Goal: Check status: Check status

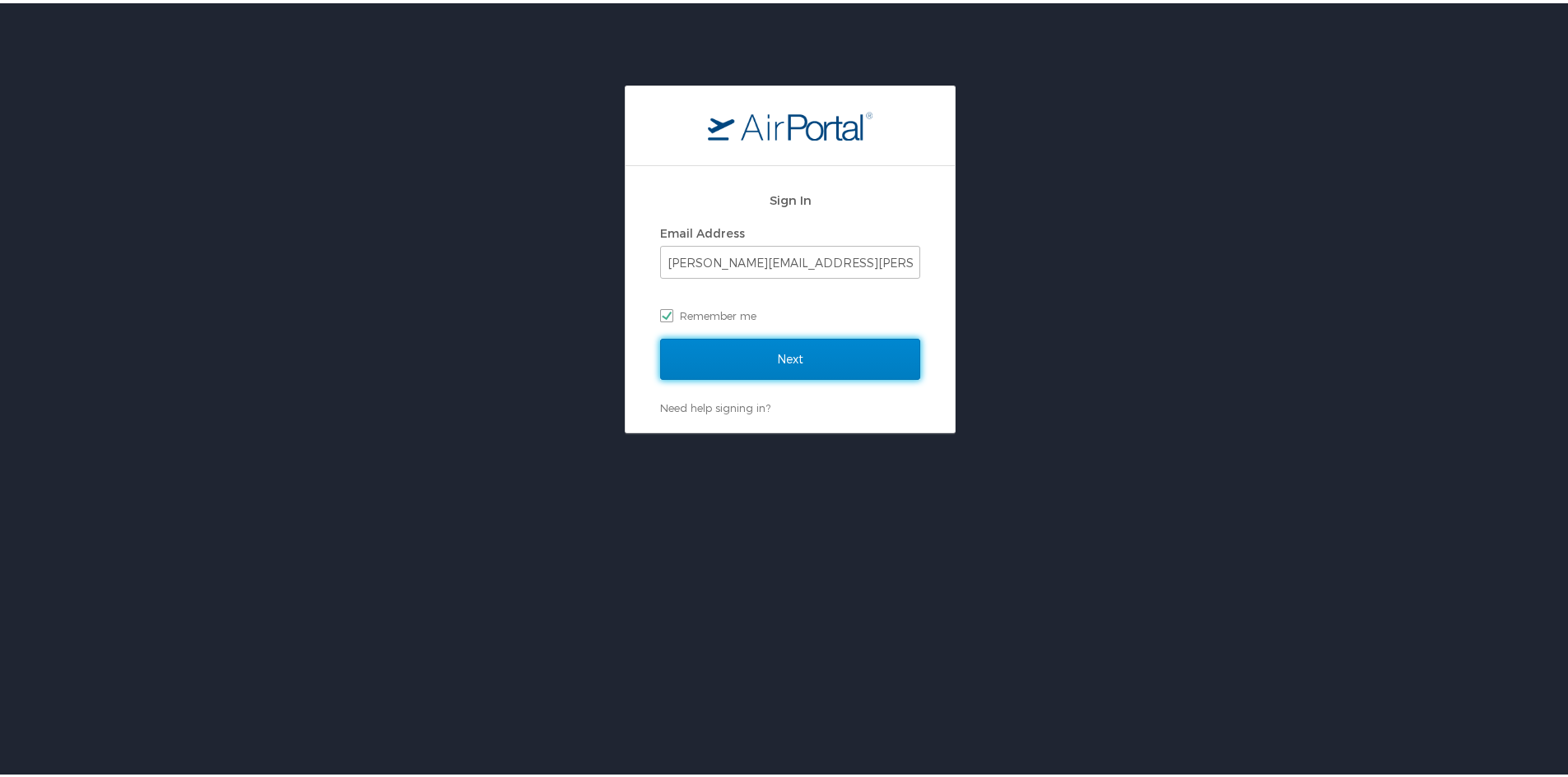
click at [803, 352] on input "Next" at bounding box center [791, 356] width 260 height 41
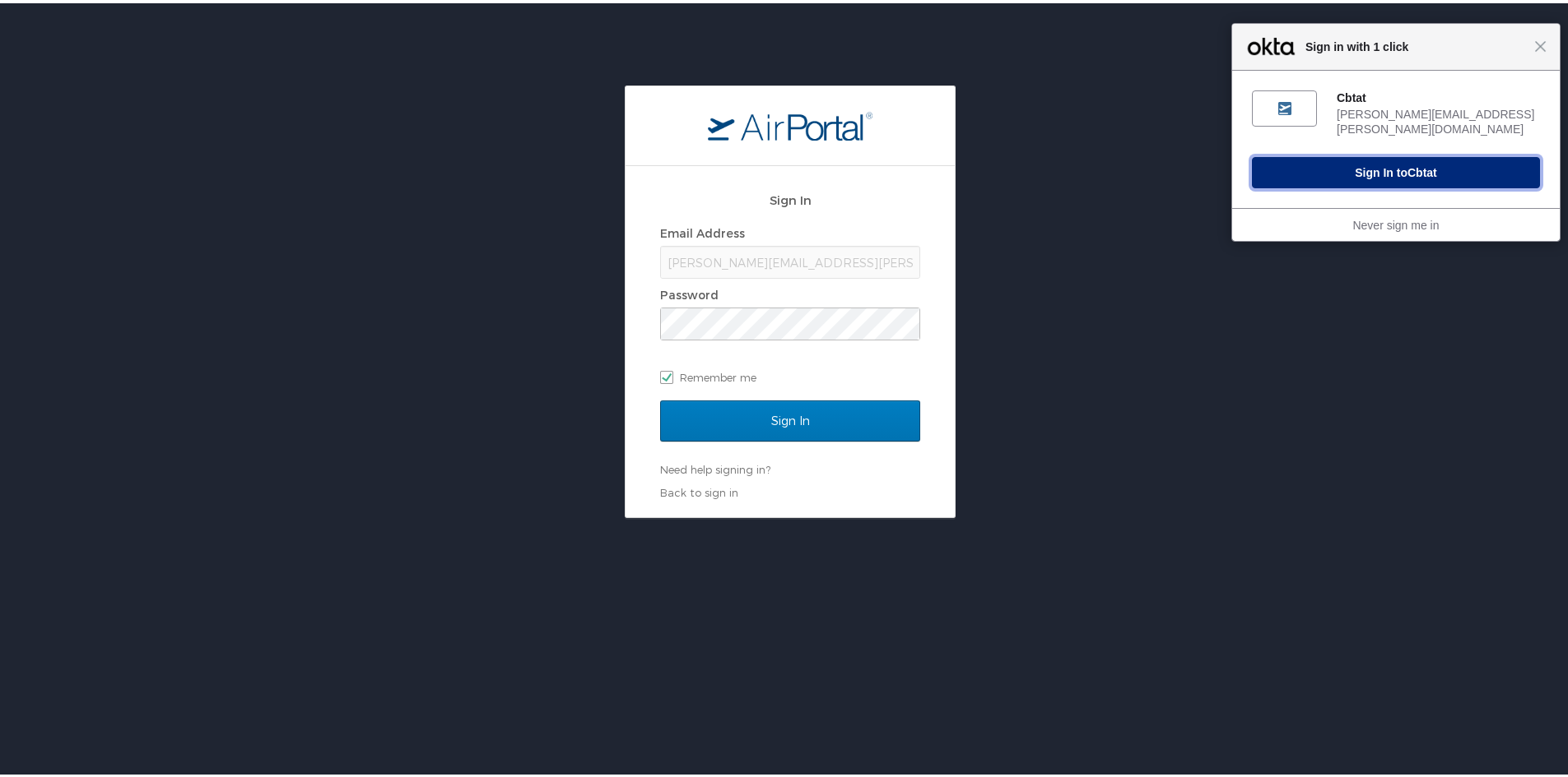
click at [1370, 153] on button "Sign In to Cbtat" at bounding box center [1396, 169] width 288 height 32
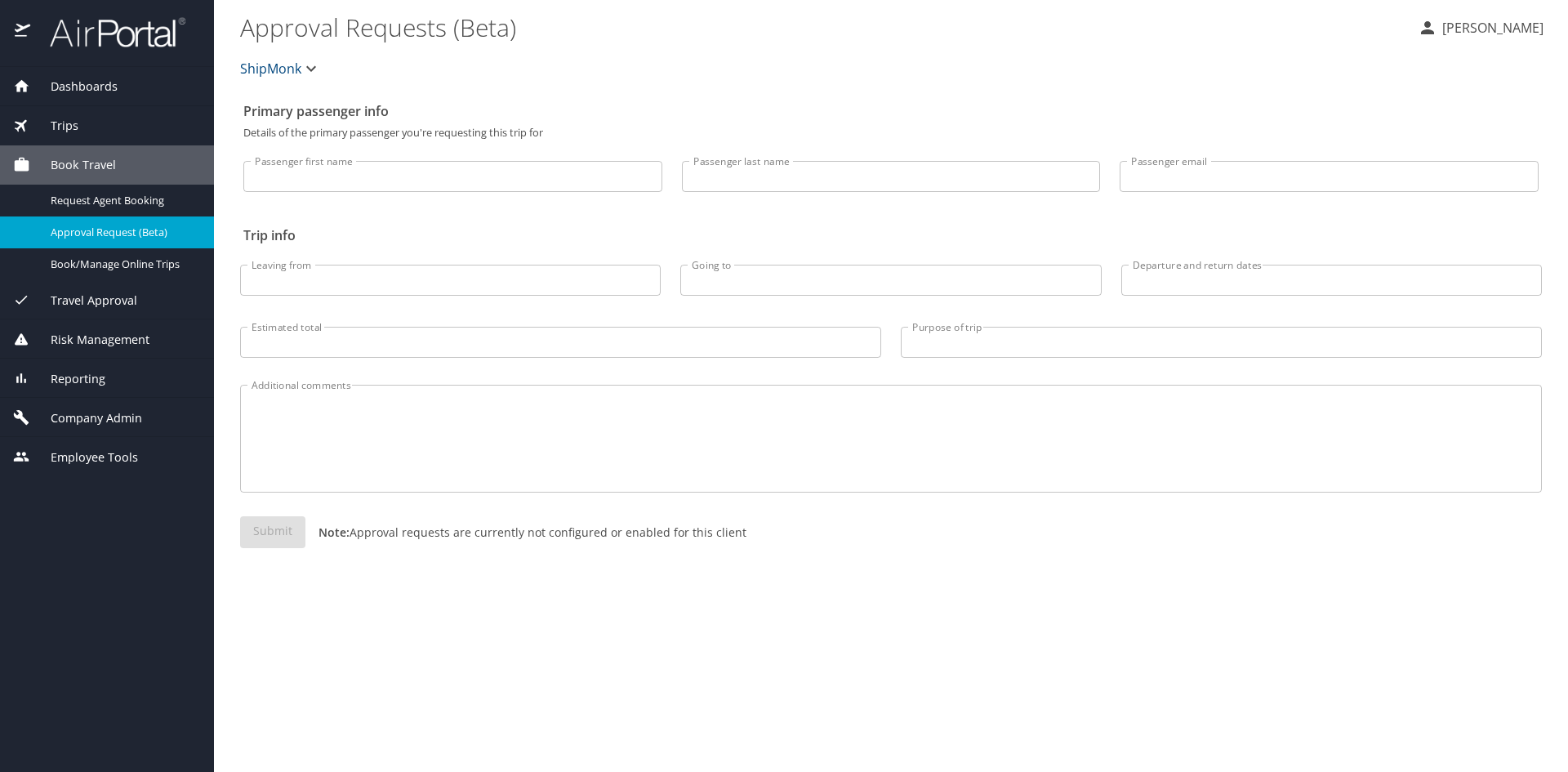
click at [76, 129] on span "Trips" at bounding box center [54, 126] width 48 height 18
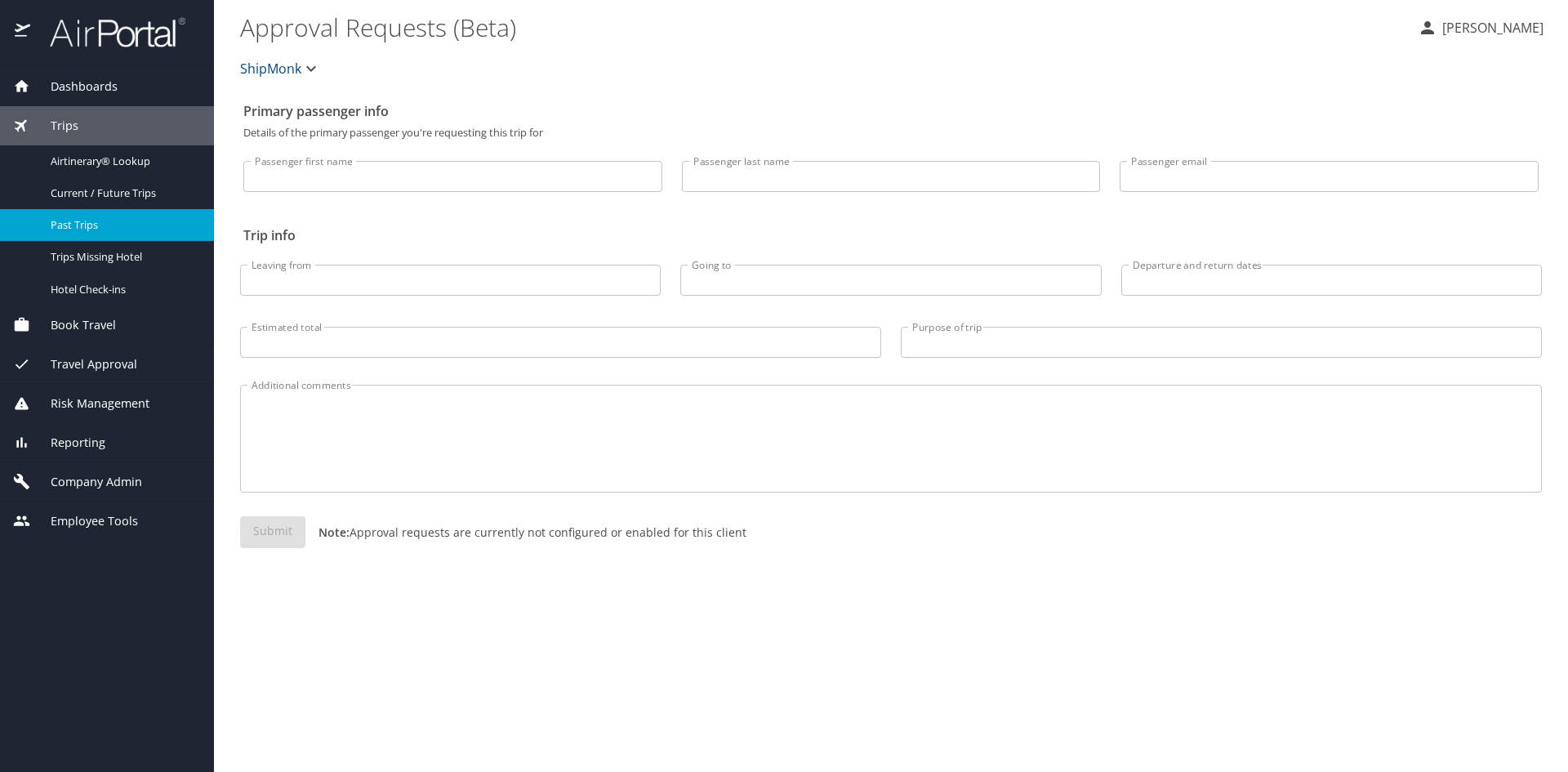
click at [81, 217] on div "Past Trips" at bounding box center [107, 225] width 188 height 18
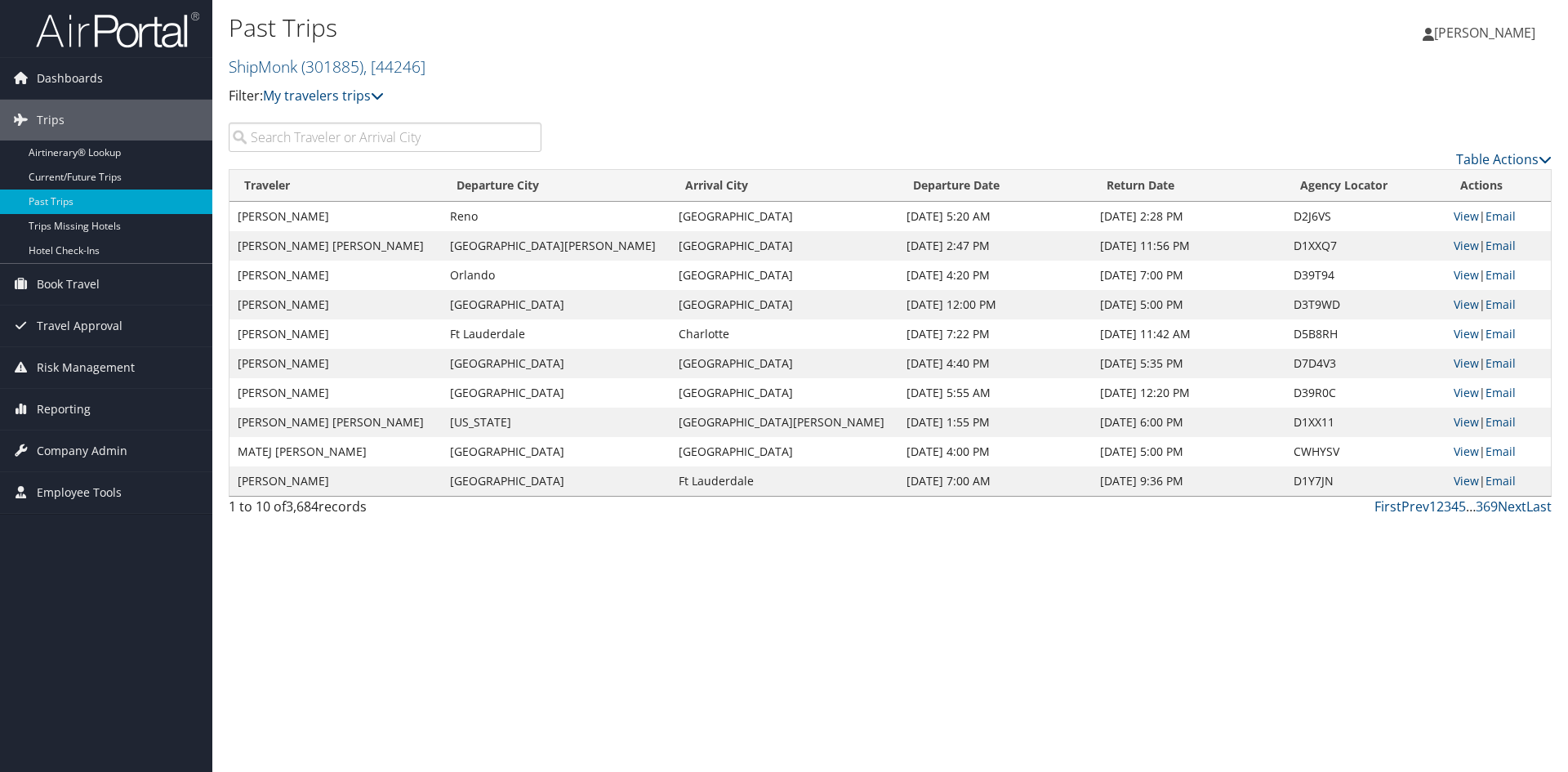
click at [322, 140] on input "search" at bounding box center [385, 138] width 313 height 30
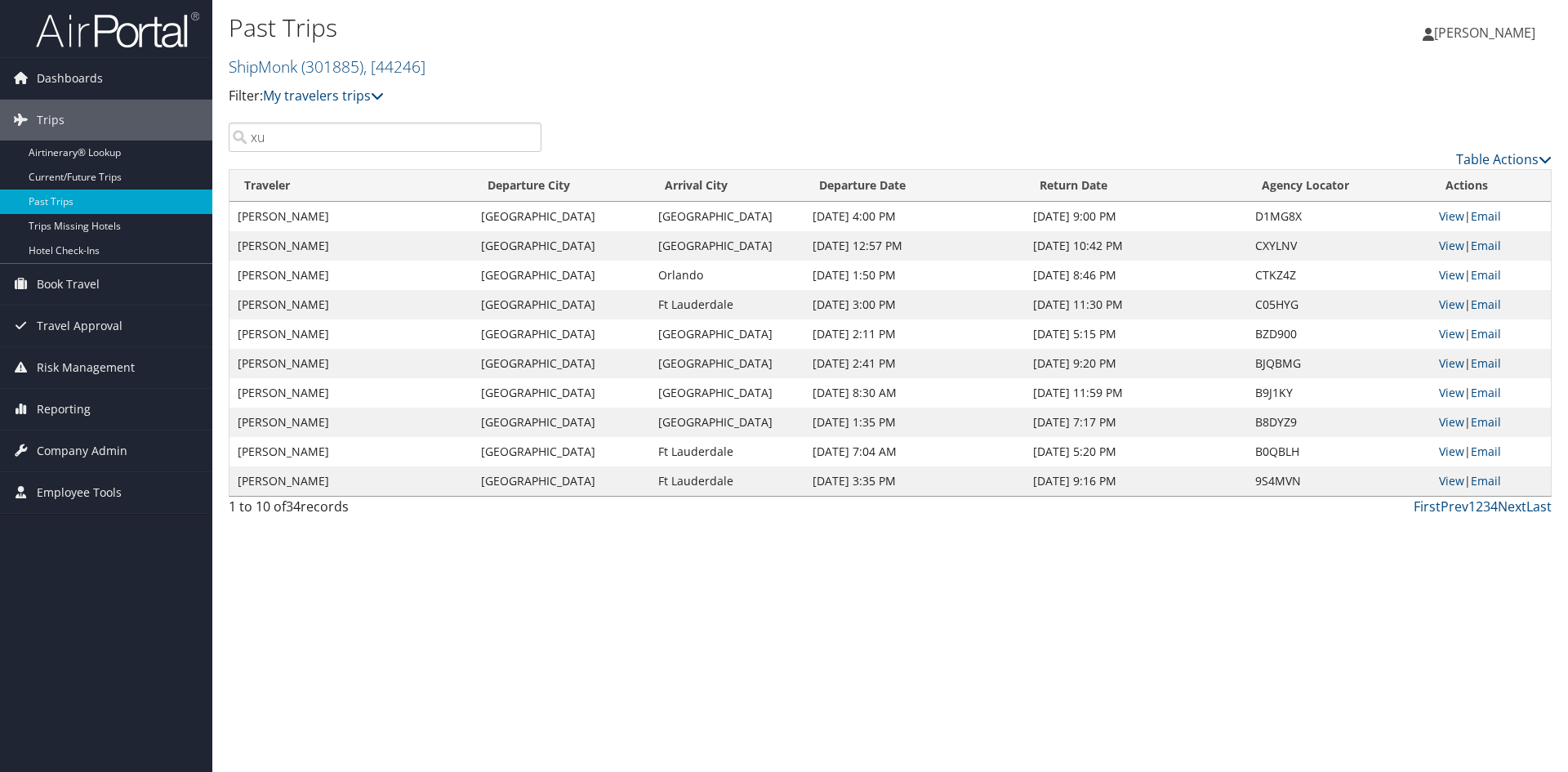
type input "xu"
click at [862, 221] on td "[DATE] 4:00 PM" at bounding box center [916, 217] width 221 height 30
